Goal: Find contact information: Find contact information

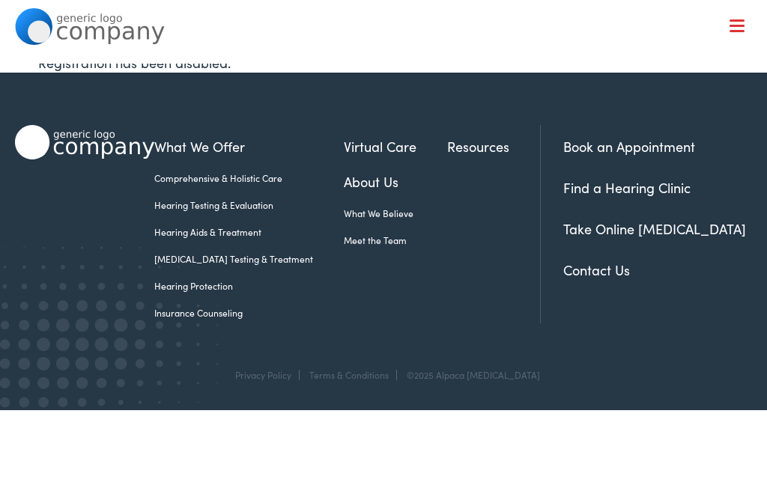
click at [595, 278] on link "Contact Us" at bounding box center [596, 269] width 67 height 19
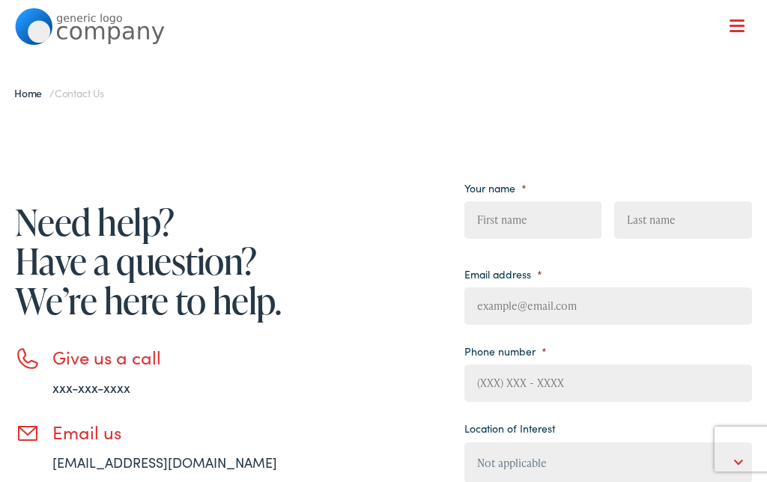
click at [547, 229] on input "First" at bounding box center [532, 219] width 137 height 37
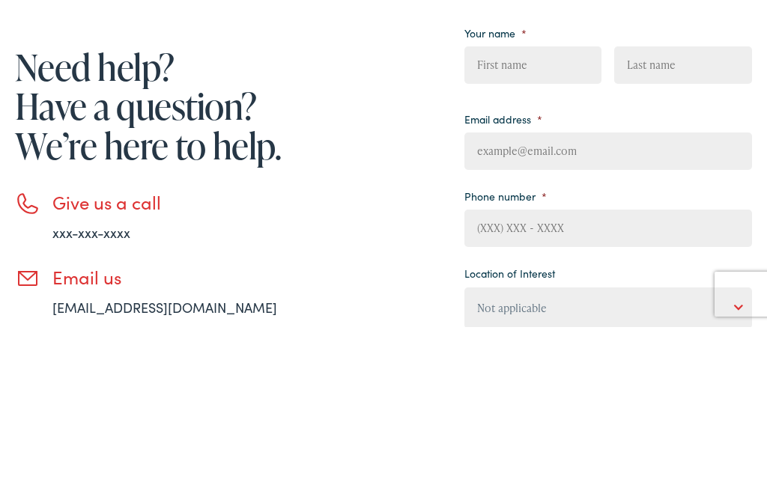
type input "[PERSON_NAME]"
type input "[EMAIL_ADDRESS][DOMAIN_NAME]"
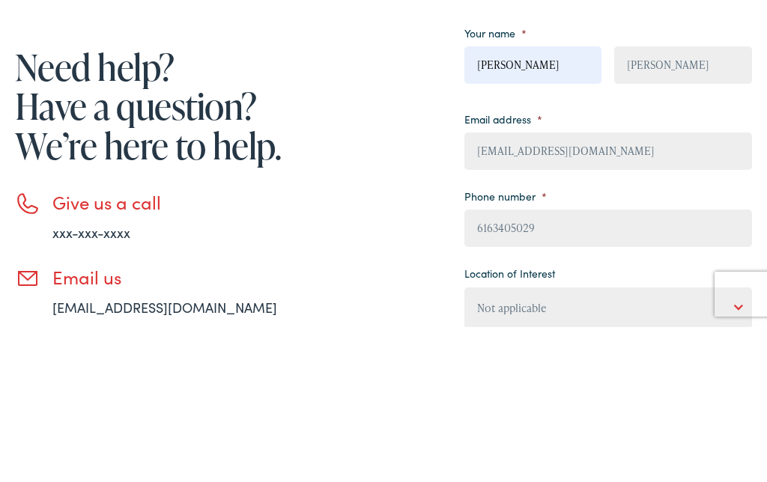
type input "(616) 340-5029"
